Goal: Check status: Check status

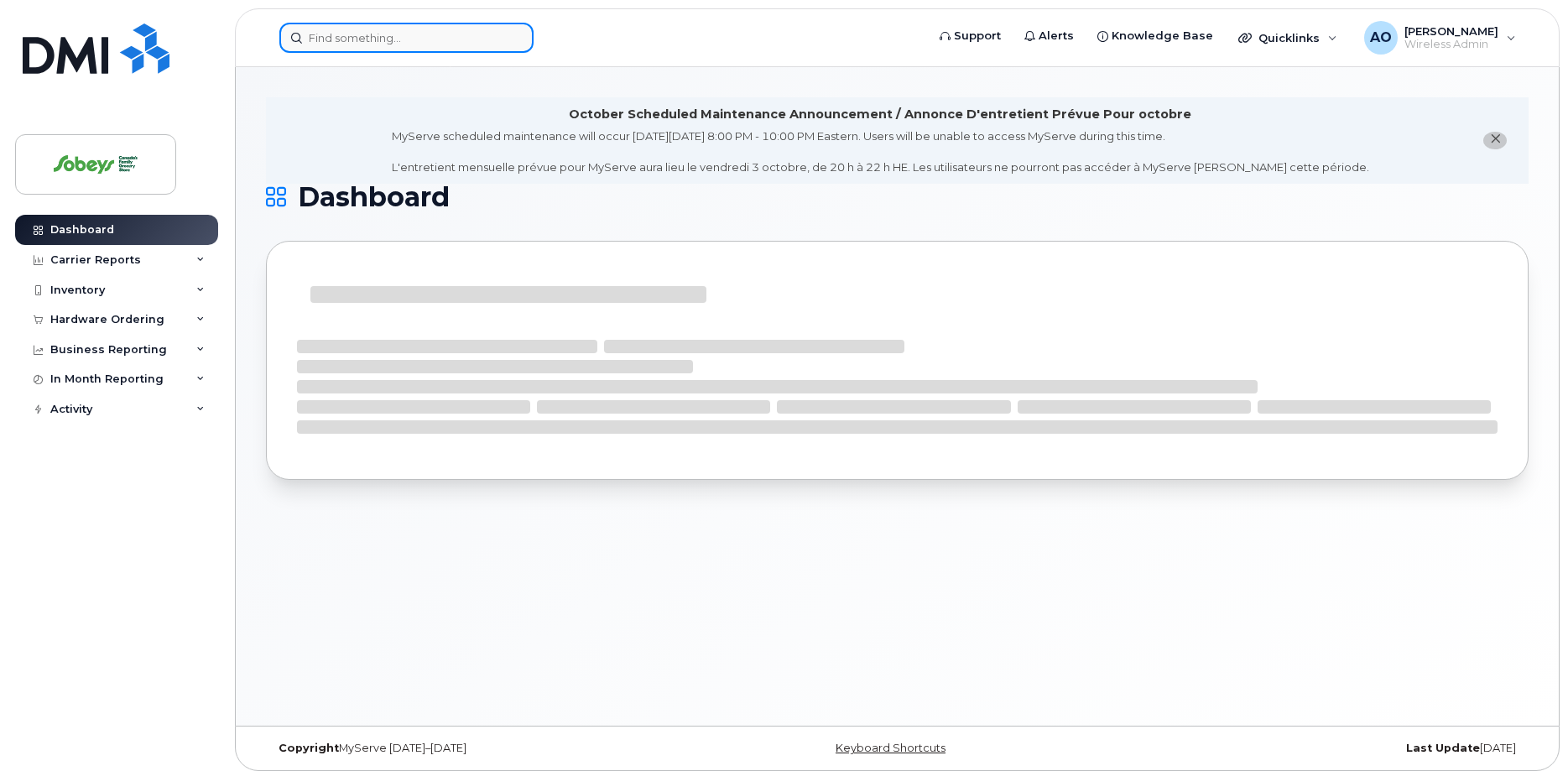
click at [346, 38] on input at bounding box center [406, 37] width 254 height 30
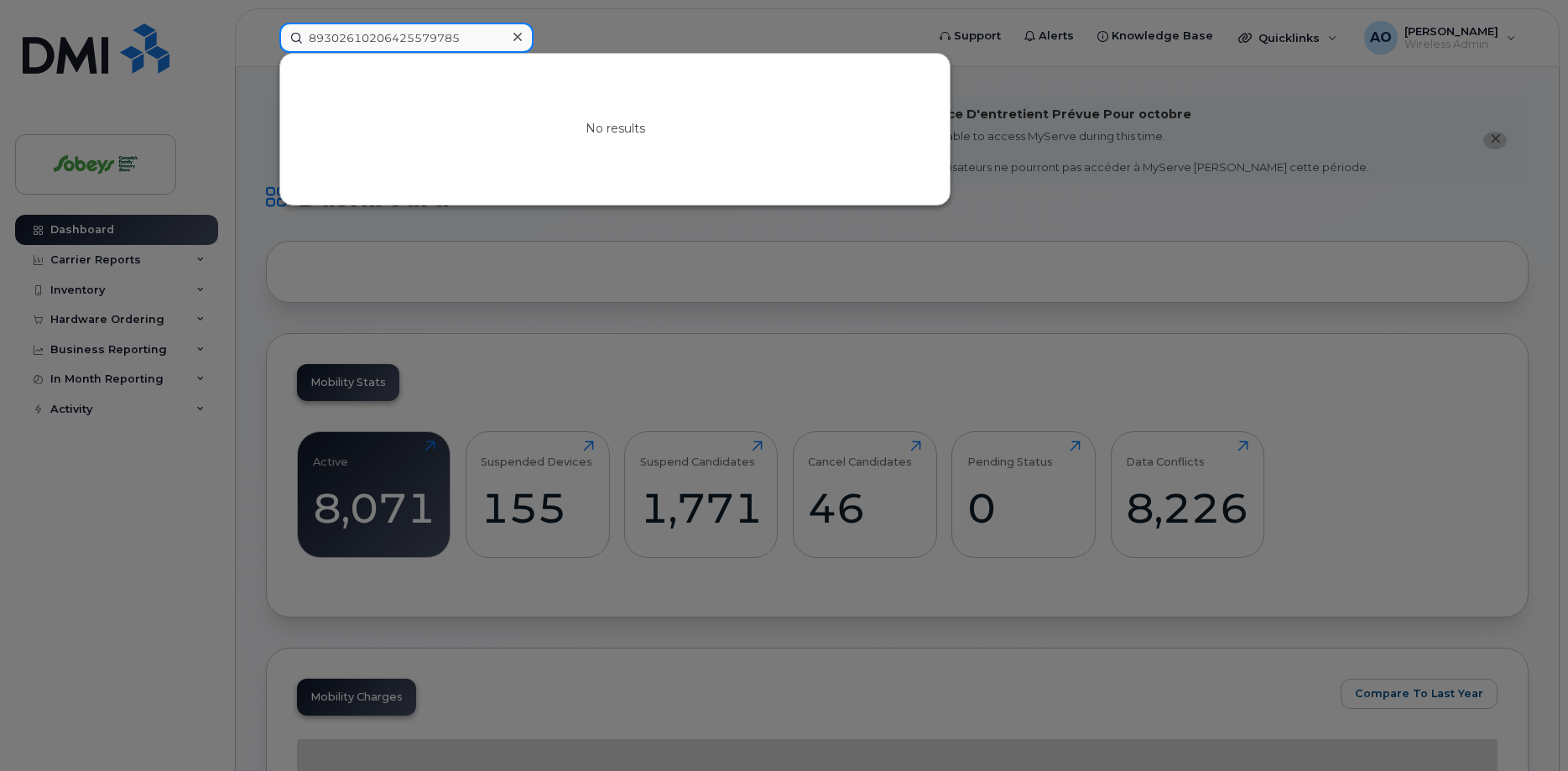
type input "89302610206425579785"
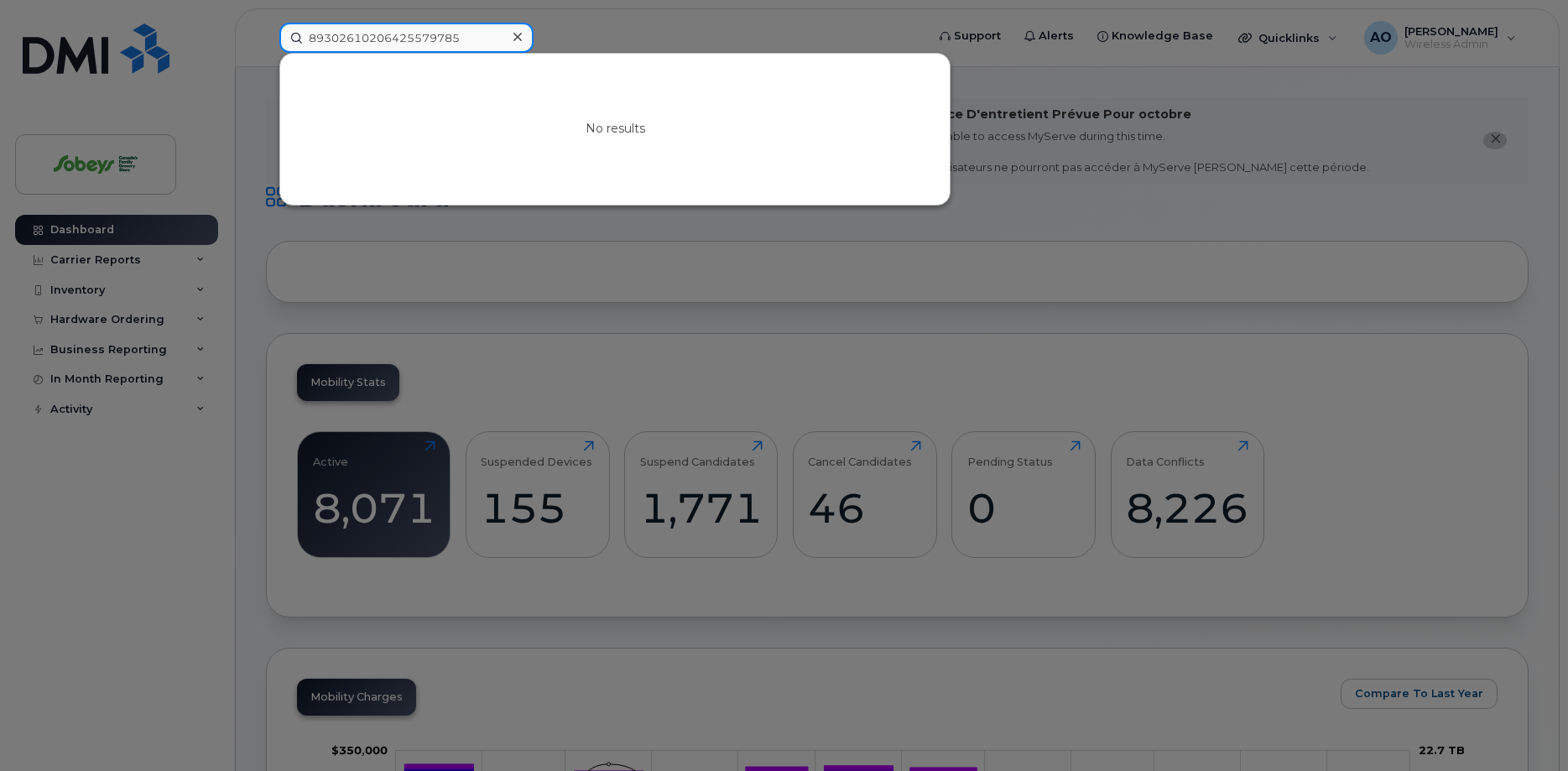
click at [412, 40] on input "89302610206425579785" at bounding box center [406, 37] width 254 height 30
click at [374, 35] on input "620893530066" at bounding box center [406, 37] width 254 height 30
type input "89302610206414668680"
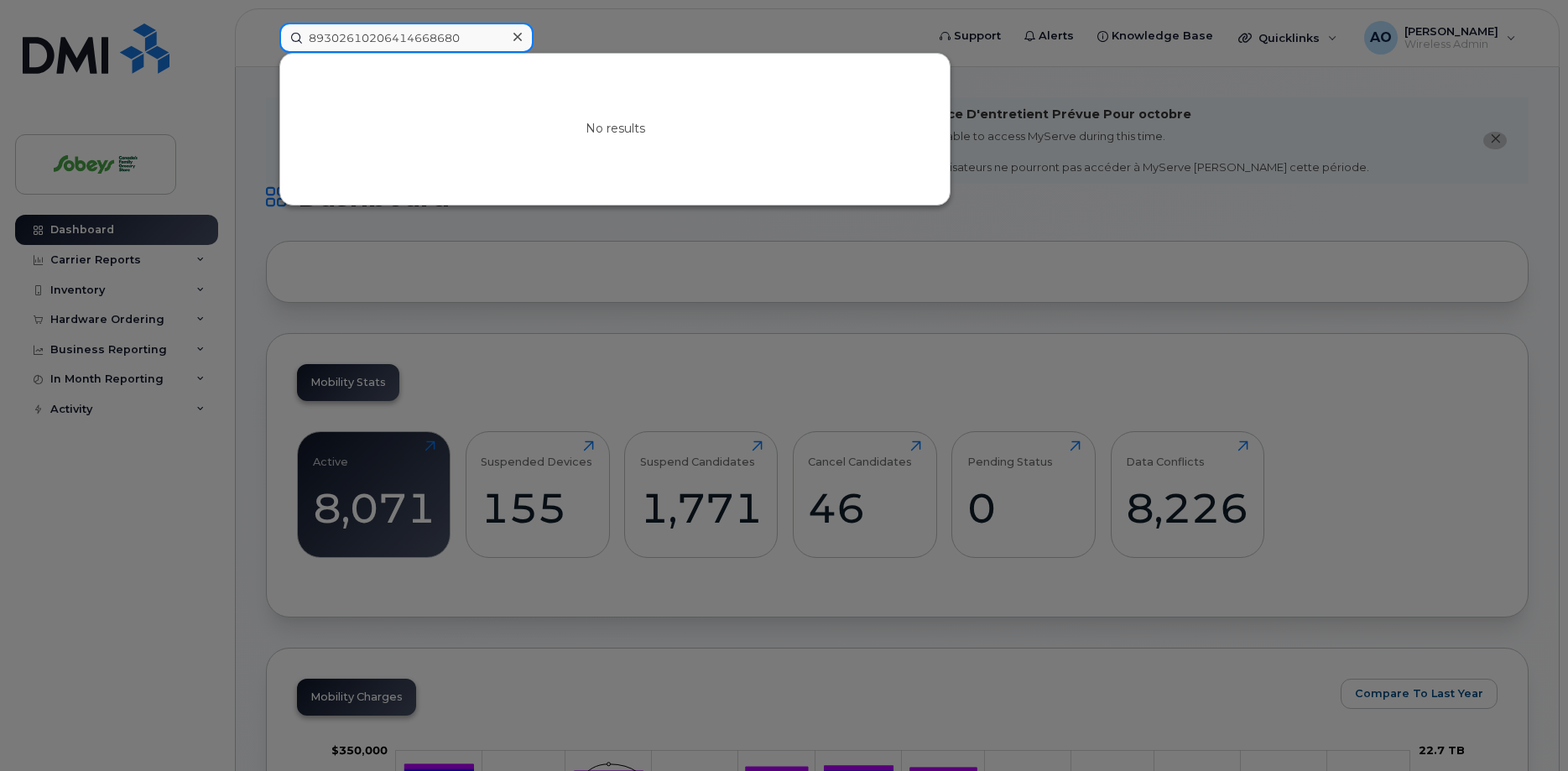
click at [424, 45] on input "89302610206414668680" at bounding box center [406, 37] width 254 height 30
